Goal: Task Accomplishment & Management: Use online tool/utility

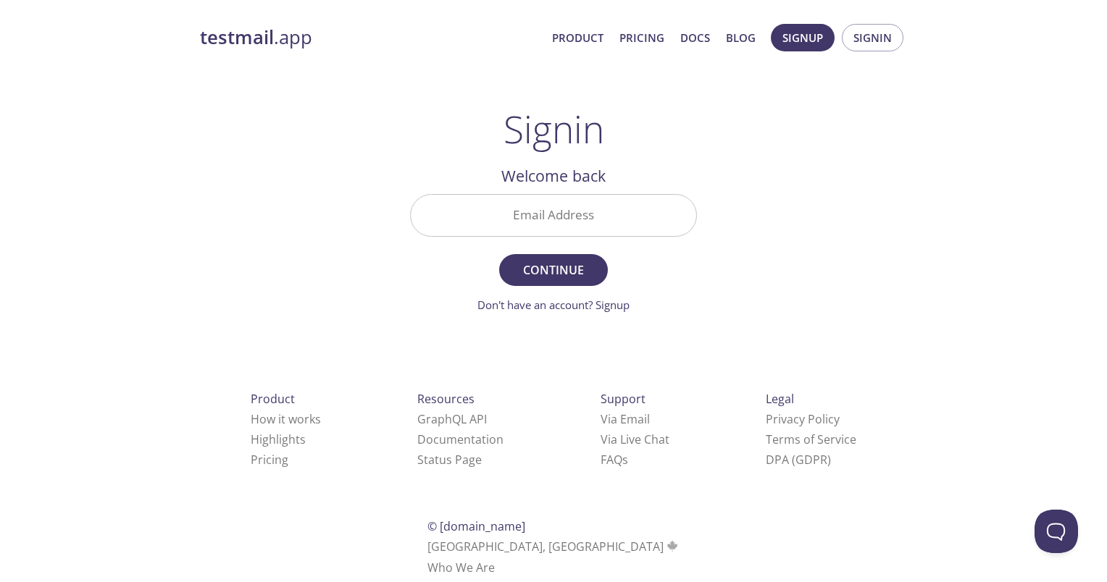
click at [558, 215] on input "Email Address" at bounding box center [553, 215] width 285 height 41
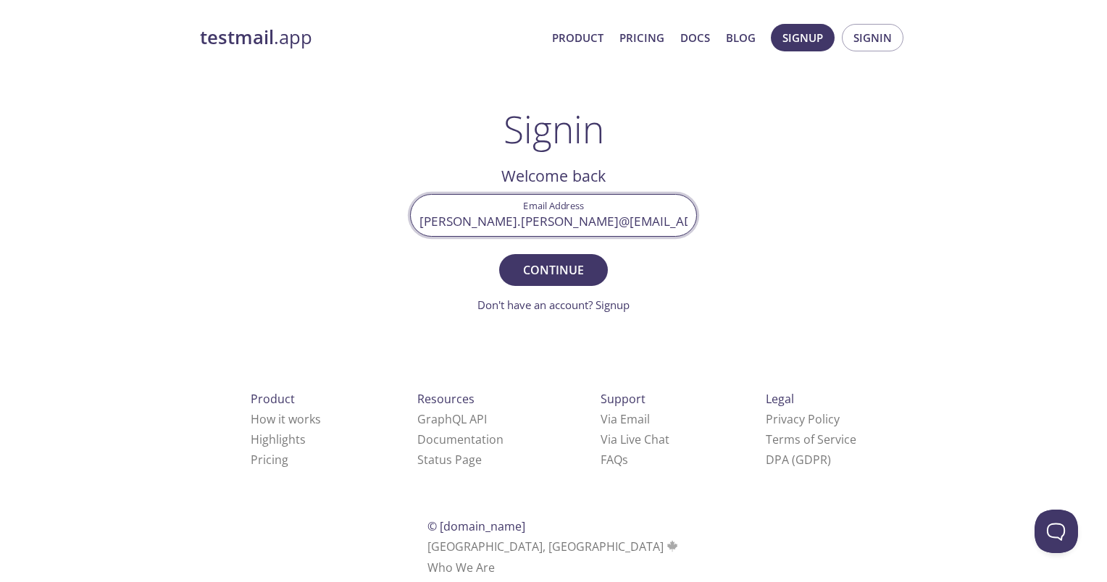
click at [499, 254] on button "Continue" at bounding box center [553, 270] width 109 height 32
type input "[PERSON_NAME][EMAIL_ADDRESS][PERSON_NAME][DOMAIN_NAME]"
click at [499, 254] on button "Continue" at bounding box center [553, 270] width 109 height 32
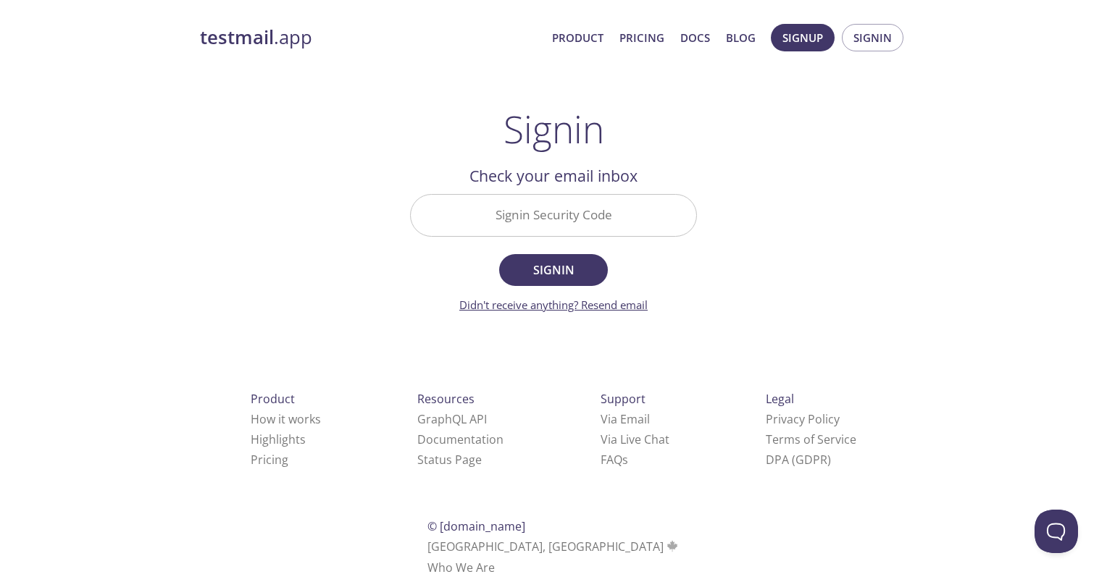
click at [576, 310] on link "Didn't receive anything? Resend email" at bounding box center [553, 305] width 188 height 14
click at [873, 38] on span "Signin" at bounding box center [872, 37] width 38 height 19
click at [240, 41] on strong "testmail" at bounding box center [237, 37] width 74 height 25
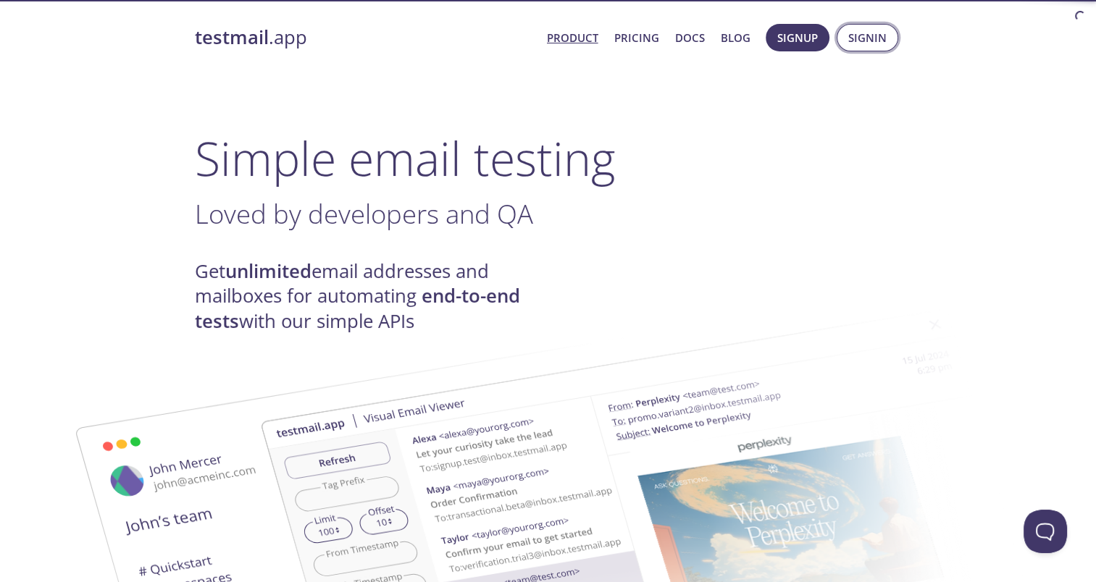
click at [860, 43] on span "Signin" at bounding box center [867, 37] width 38 height 19
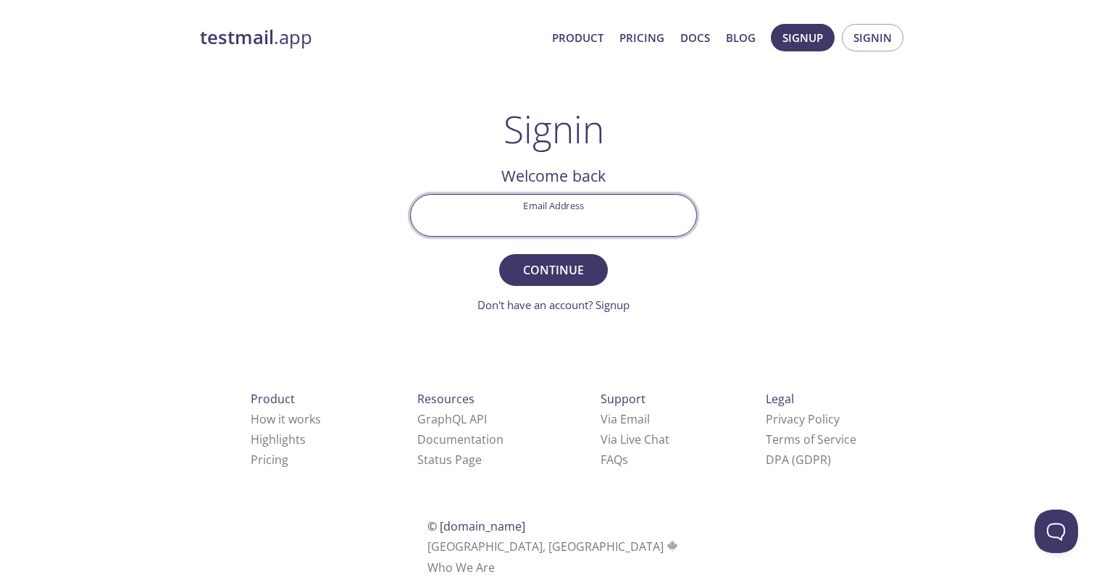
click at [558, 220] on input "Email Address" at bounding box center [553, 215] width 285 height 41
type input "[PERSON_NAME][EMAIL_ADDRESS][PERSON_NAME][DOMAIN_NAME]"
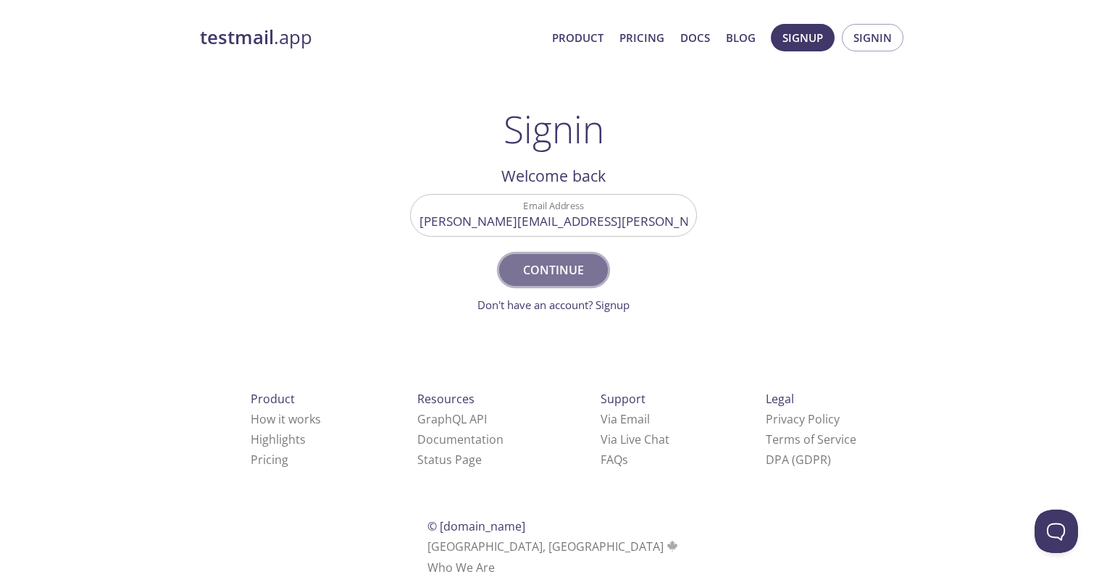
click at [542, 264] on span "Continue" at bounding box center [553, 270] width 77 height 20
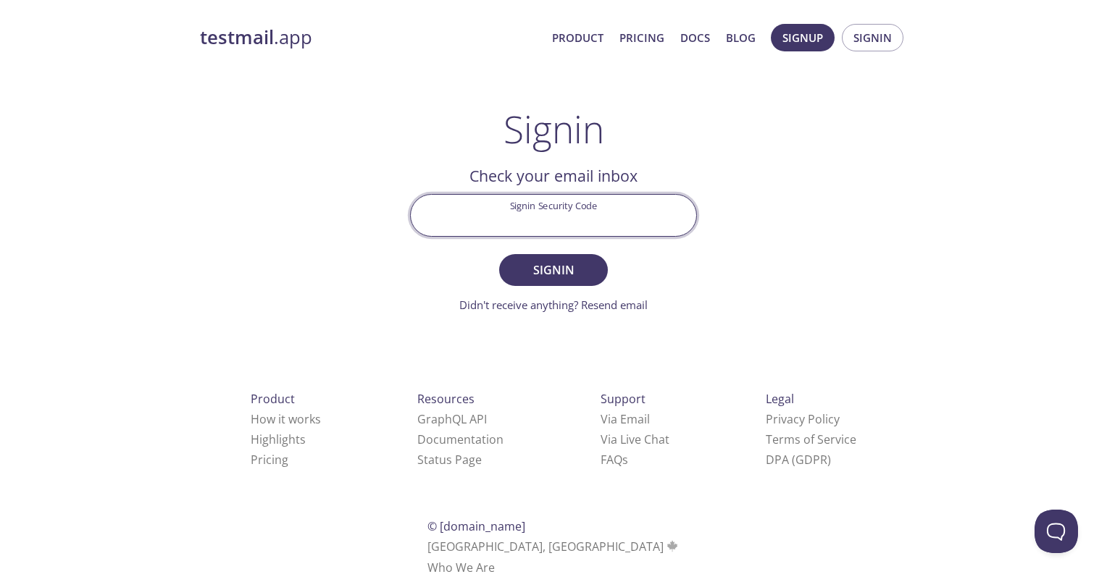
click at [495, 216] on input "Signin Security Code" at bounding box center [553, 215] width 285 height 41
paste input "9MNALDT"
type input "9MNALDT"
click at [542, 266] on span "Signin" at bounding box center [553, 270] width 77 height 20
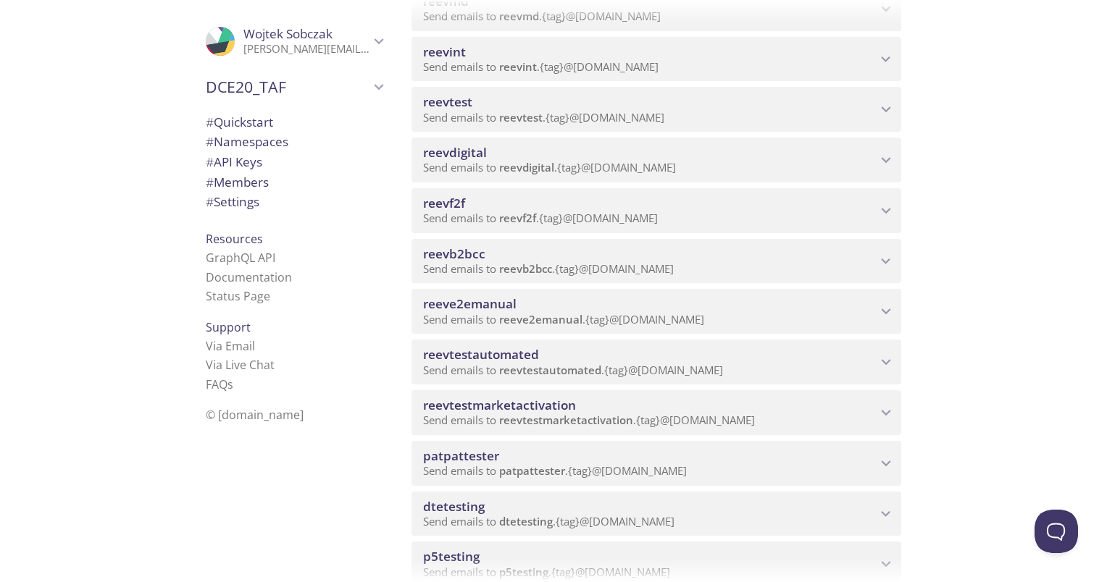
scroll to position [579, 0]
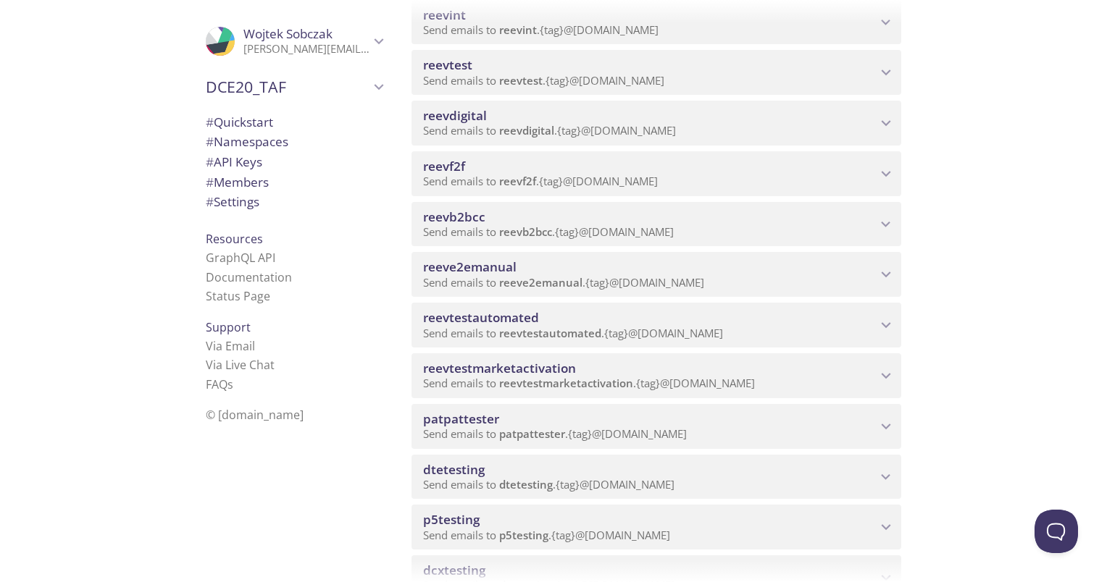
click at [525, 120] on span "reevdigital" at bounding box center [649, 116] width 453 height 16
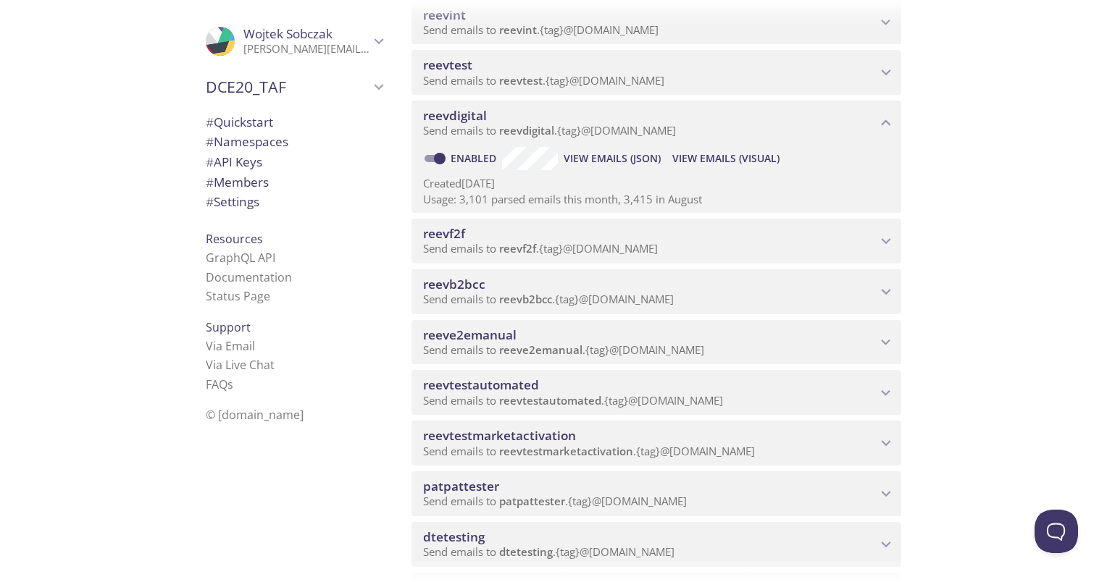
click at [731, 154] on span "View Emails (Visual)" at bounding box center [725, 158] width 107 height 17
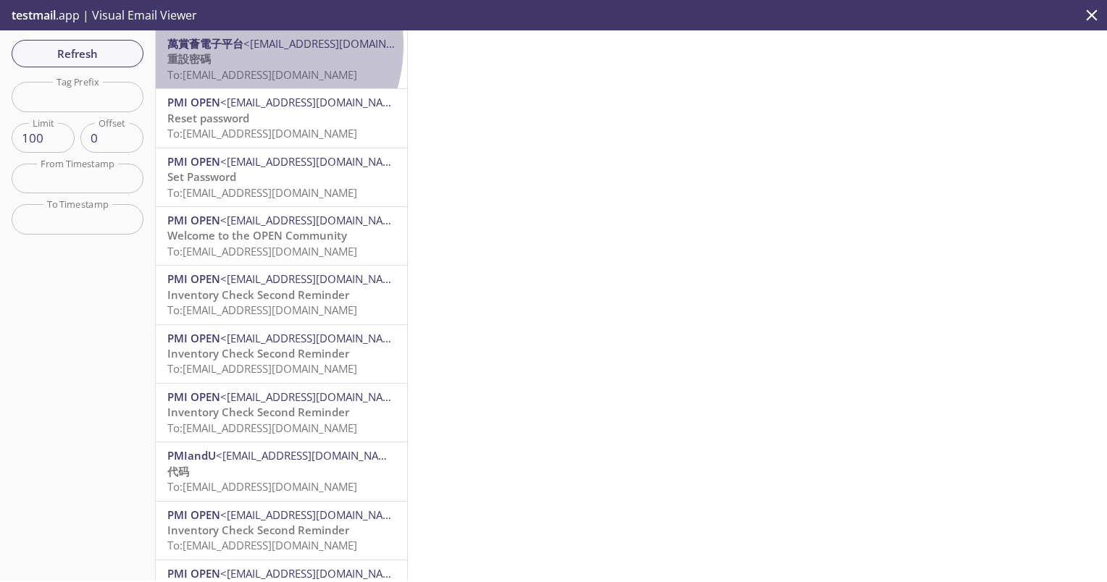
click at [246, 45] on span "<[EMAIL_ADDRESS][DOMAIN_NAME]>" at bounding box center [337, 43] width 188 height 14
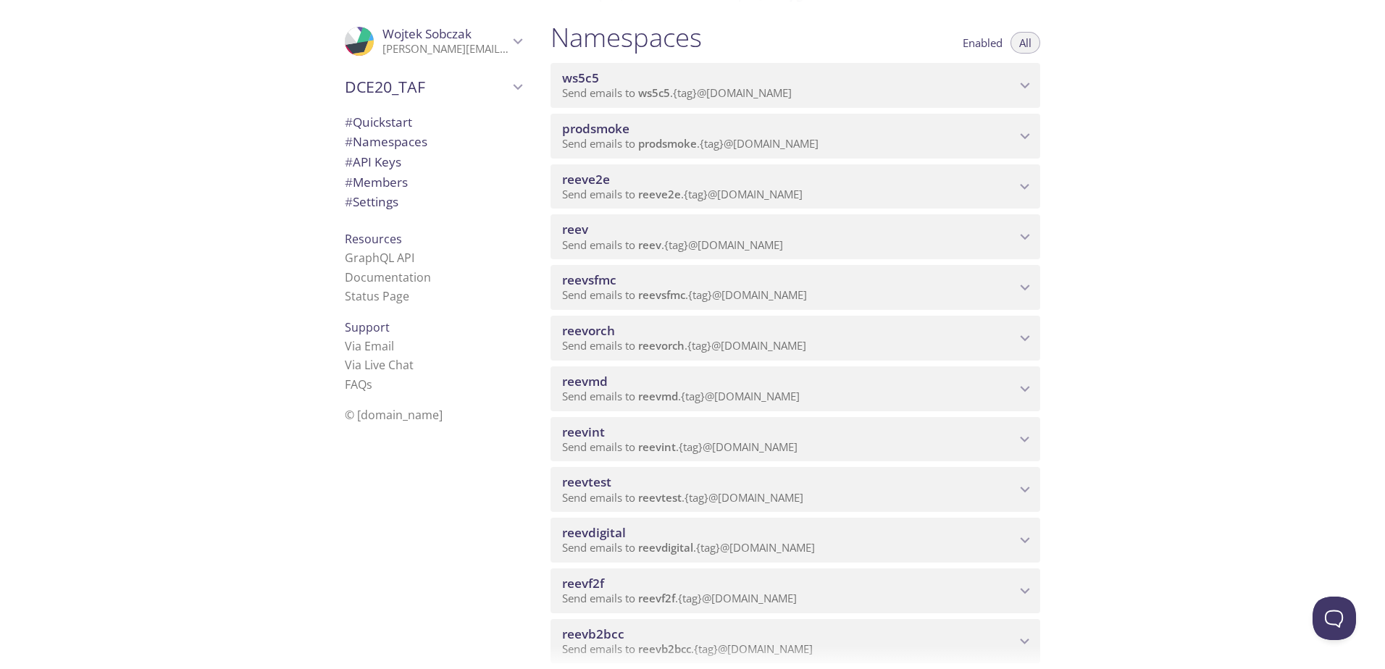
scroll to position [217, 0]
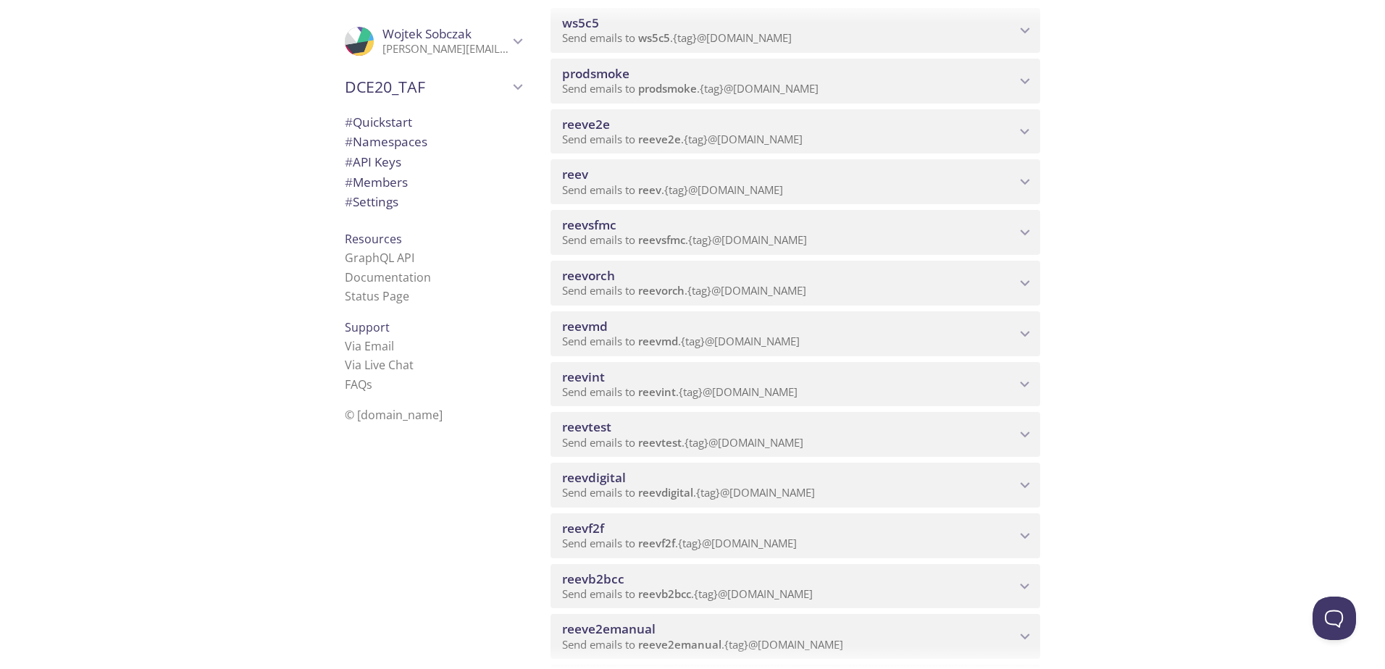
click at [687, 490] on span "reevdigital" at bounding box center [665, 492] width 55 height 14
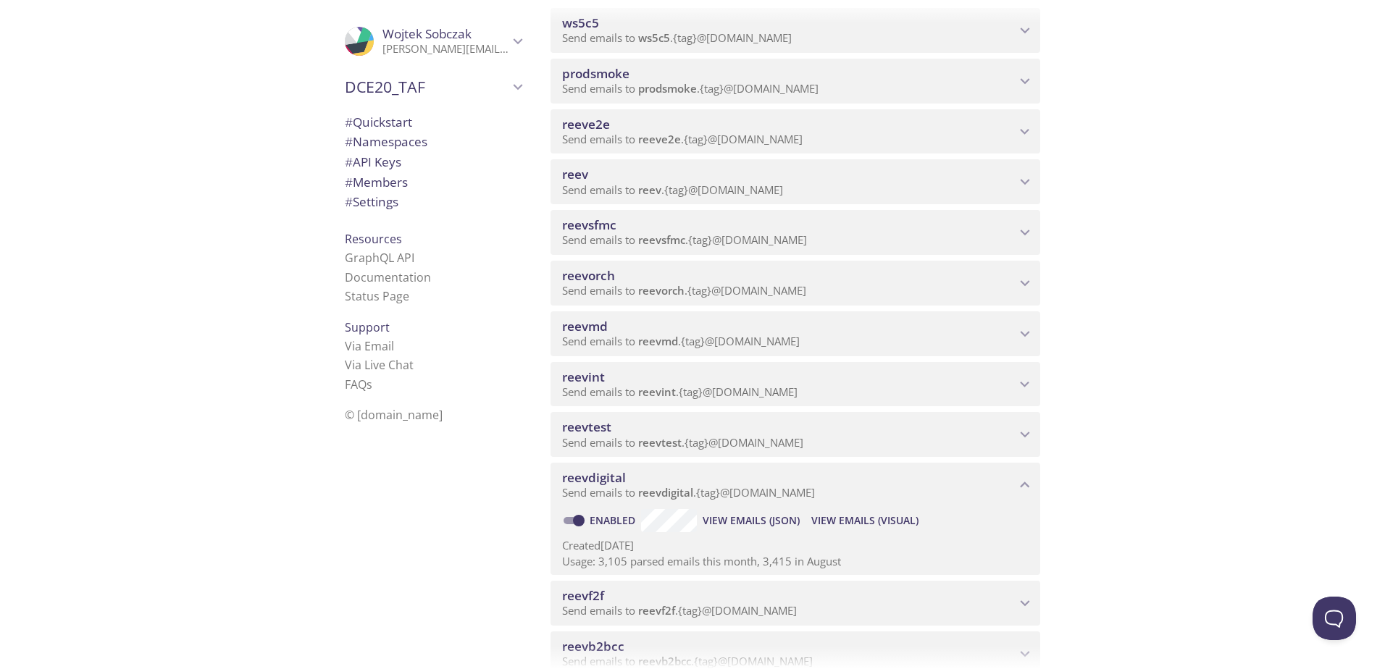
click at [877, 518] on span "View Emails (Visual)" at bounding box center [864, 520] width 107 height 17
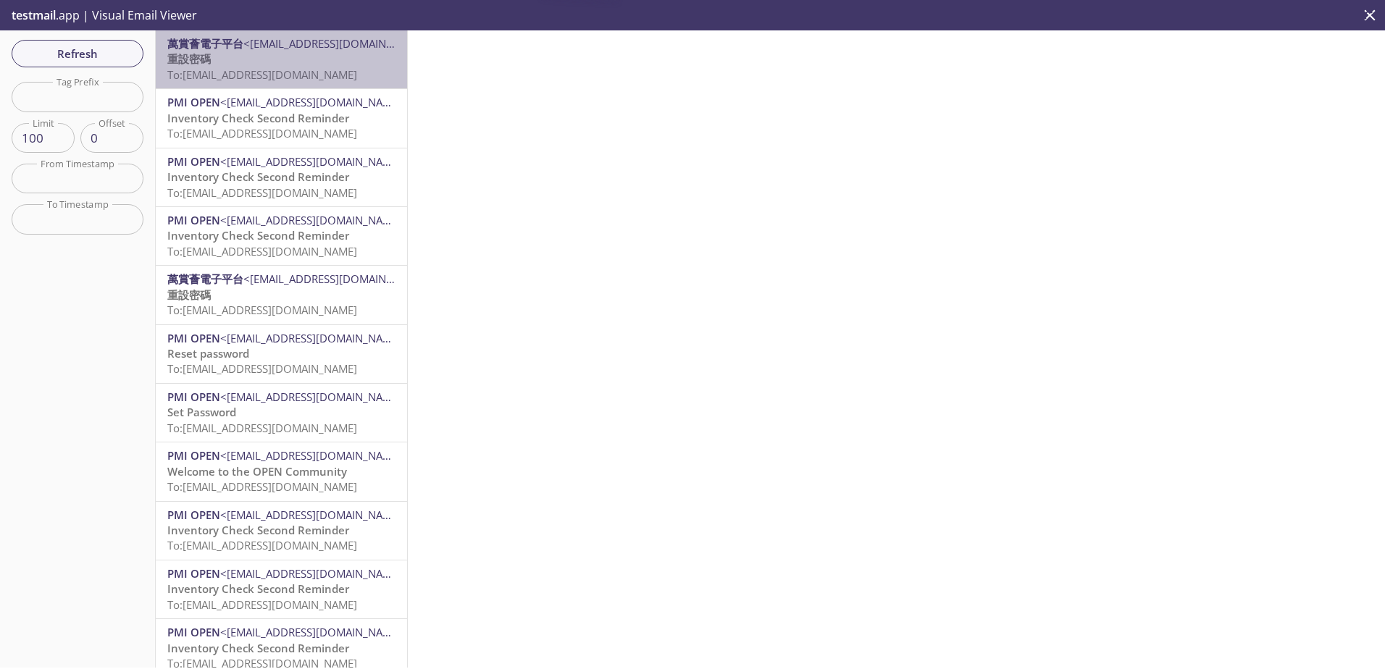
click at [309, 68] on span "To: [EMAIL_ADDRESS][DOMAIN_NAME]" at bounding box center [262, 74] width 190 height 14
